Goal: Task Accomplishment & Management: Use online tool/utility

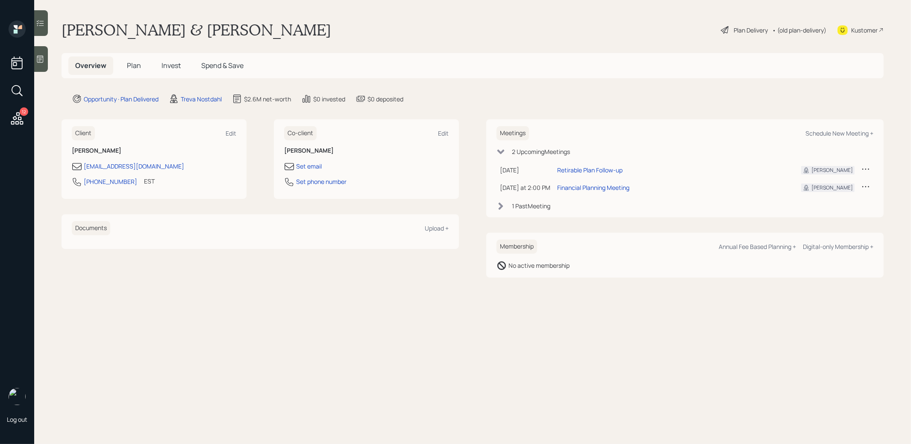
click at [135, 67] on span "Plan" at bounding box center [134, 65] width 14 height 9
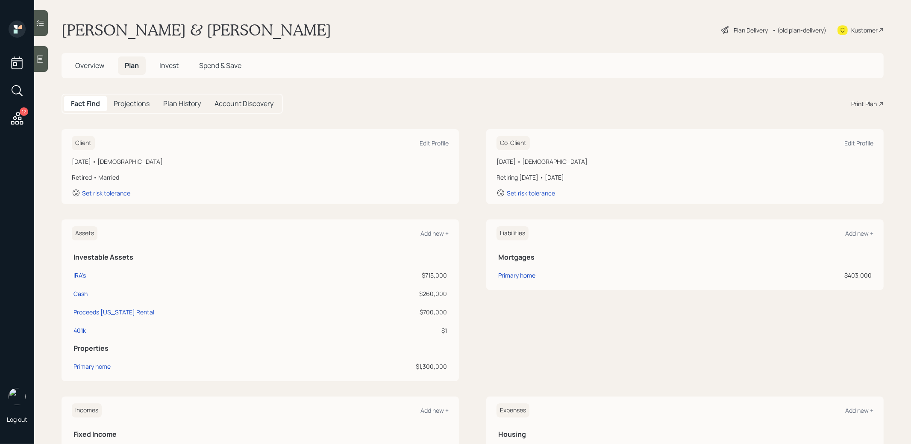
click at [861, 104] on div "Print Plan" at bounding box center [864, 103] width 26 height 9
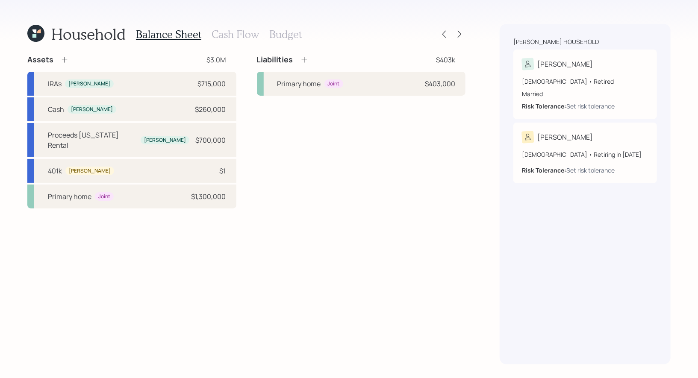
click at [36, 35] on icon at bounding box center [35, 33] width 17 height 17
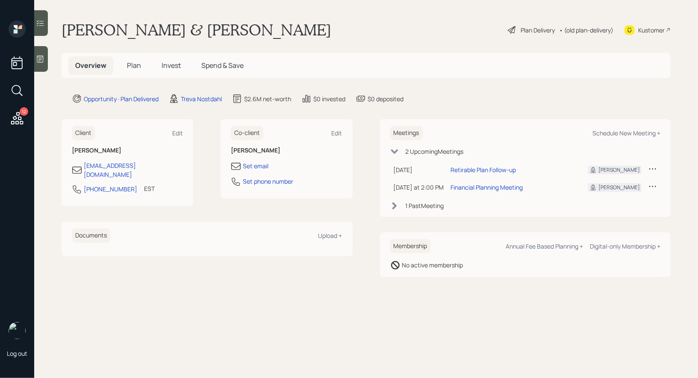
click at [15, 90] on icon at bounding box center [16, 90] width 15 height 15
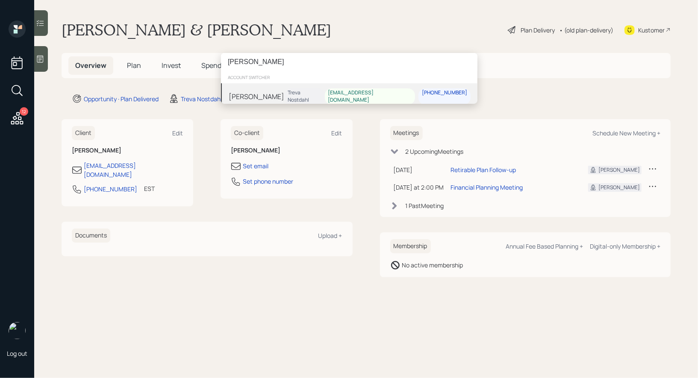
type input "brian cook"
click at [298, 97] on div "Brian Cook Treva Nostdahl bcookfl@gmail.com 252-739-0812" at bounding box center [349, 96] width 256 height 27
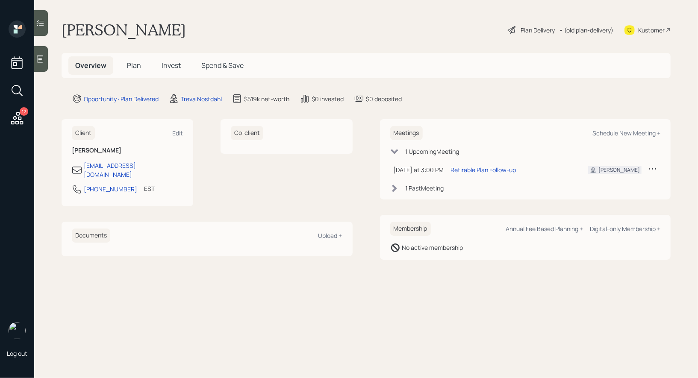
click at [513, 29] on icon at bounding box center [512, 30] width 8 height 8
